Goal: Check status

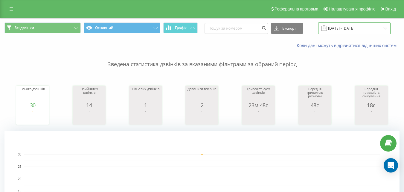
click at [352, 29] on input "[DATE] - [DATE]" at bounding box center [354, 28] width 72 height 12
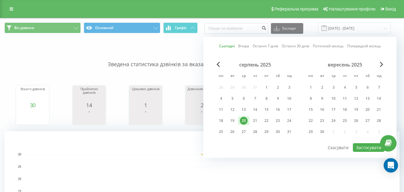
click at [227, 44] on link "Сьогодні" at bounding box center [227, 46] width 16 height 6
click at [368, 147] on button "Застосувати" at bounding box center [369, 147] width 32 height 9
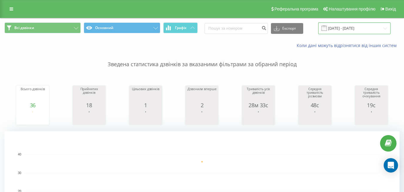
click at [358, 30] on input "[DATE] - [DATE]" at bounding box center [354, 28] width 72 height 12
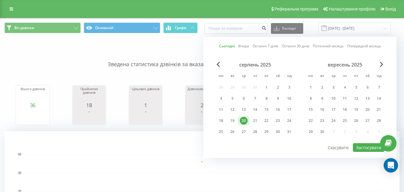
click at [231, 44] on link "Сьогодні" at bounding box center [227, 46] width 16 height 6
click at [363, 148] on button "Застосувати" at bounding box center [369, 147] width 32 height 9
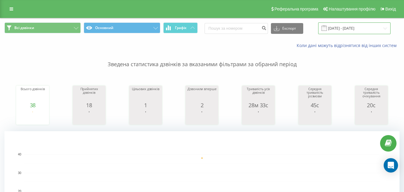
click at [355, 25] on input "[DATE] - [DATE]" at bounding box center [354, 28] width 72 height 12
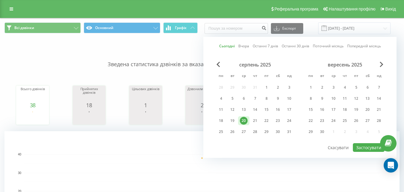
drag, startPoint x: 225, startPoint y: 47, endPoint x: 239, endPoint y: 53, distance: 15.2
click at [228, 48] on link "Сьогодні" at bounding box center [227, 46] width 16 height 6
click at [367, 144] on button "Застосувати" at bounding box center [369, 147] width 32 height 9
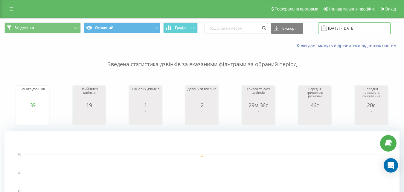
click at [342, 27] on input "[DATE] - [DATE]" at bounding box center [354, 28] width 72 height 12
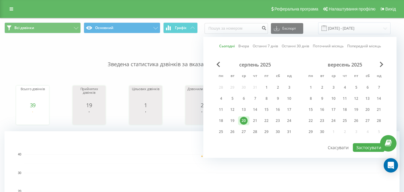
click at [225, 48] on link "Сьогодні" at bounding box center [227, 46] width 16 height 6
click at [364, 149] on button "Застосувати" at bounding box center [369, 147] width 32 height 9
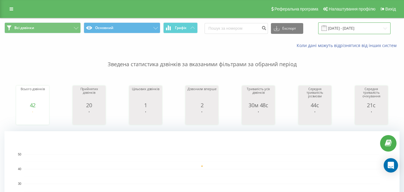
drag, startPoint x: 355, startPoint y: 29, endPoint x: 346, endPoint y: 33, distance: 9.8
click at [354, 29] on input "[DATE] - [DATE]" at bounding box center [354, 28] width 72 height 12
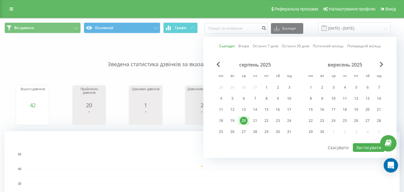
drag, startPoint x: 223, startPoint y: 44, endPoint x: 226, endPoint y: 46, distance: 3.2
click at [223, 44] on link "Сьогодні" at bounding box center [227, 46] width 16 height 6
click at [369, 143] on button "Застосувати" at bounding box center [369, 147] width 32 height 9
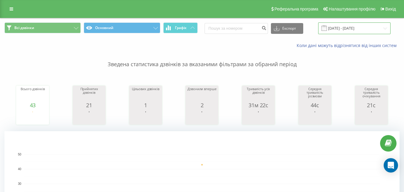
click at [347, 27] on input "[DATE] - [DATE]" at bounding box center [354, 28] width 72 height 12
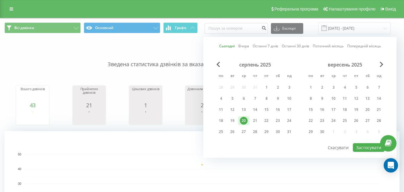
click at [231, 44] on link "Сьогодні" at bounding box center [227, 46] width 16 height 6
click at [368, 149] on button "Застосувати" at bounding box center [369, 147] width 32 height 9
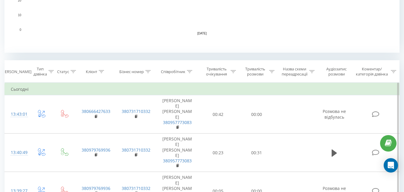
scroll to position [150, 0]
